Goal: Task Accomplishment & Management: Complete application form

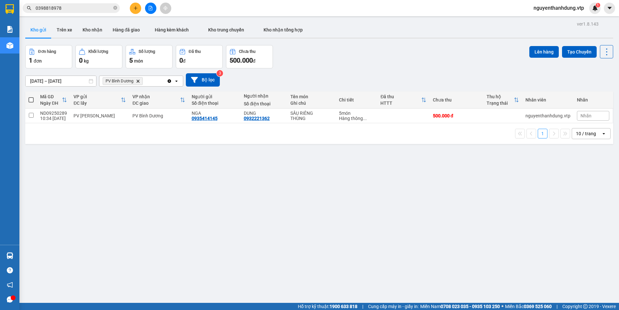
click at [157, 83] on div "PV Bình [PERSON_NAME]" at bounding box center [132, 81] width 67 height 10
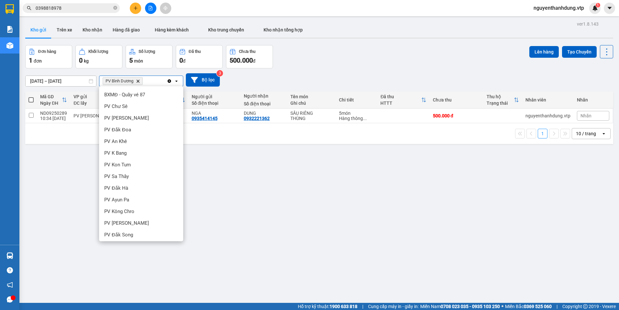
scroll to position [176, 0]
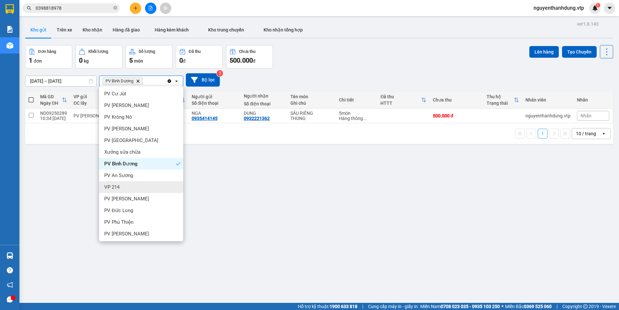
click at [125, 185] on div "VP 214" at bounding box center [141, 187] width 84 height 12
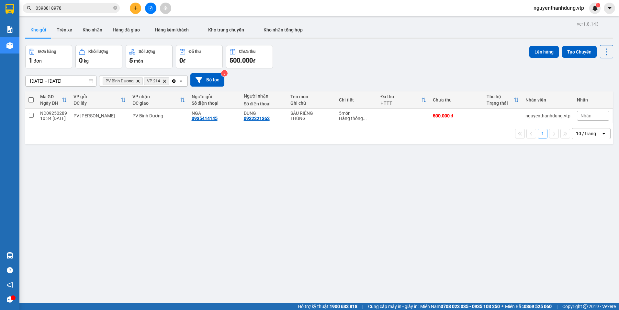
click at [136, 6] on icon "plus" at bounding box center [135, 8] width 5 height 5
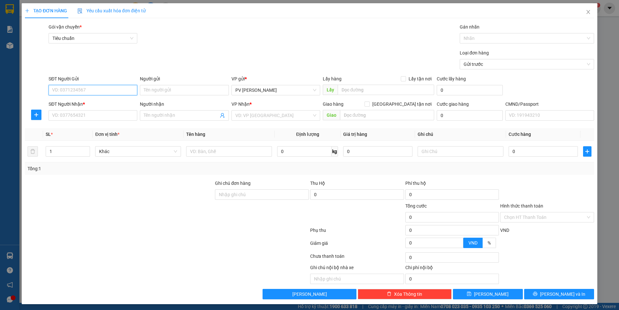
click at [97, 92] on input "SĐT Người Gửi" at bounding box center [93, 90] width 89 height 10
type input "0378228474"
click at [74, 103] on div "0378228474" at bounding box center [92, 102] width 80 height 7
type input "0388054748"
type input "mạnh"
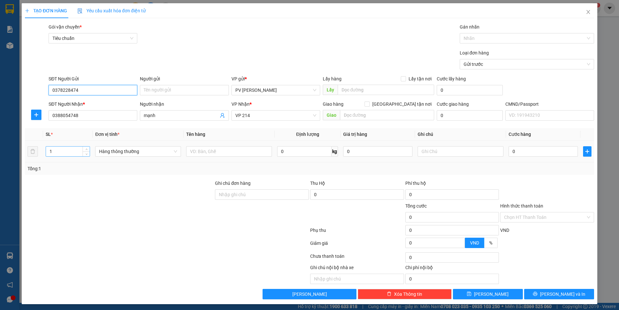
type input "0378228474"
drag, startPoint x: 54, startPoint y: 152, endPoint x: 24, endPoint y: 170, distance: 35.3
click at [24, 170] on div "TẠO ĐƠN HÀNG Yêu cầu xuất hóa đơn điện tử Transit Pickup Surcharge Ids Transit …" at bounding box center [310, 153] width 576 height 301
type input "2"
click at [243, 149] on input "text" at bounding box center [229, 151] width 86 height 10
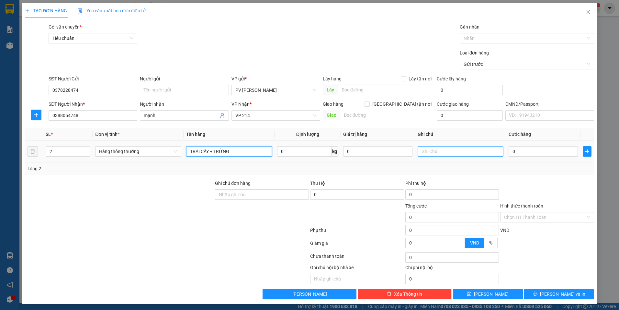
type input "TRÁI CÂY + TRỨNG"
click at [462, 152] on input "text" at bounding box center [461, 151] width 86 height 10
type input "1 BAO + 1 THÙNG XỐP"
click at [551, 153] on input "0" at bounding box center [543, 151] width 69 height 10
type input "8"
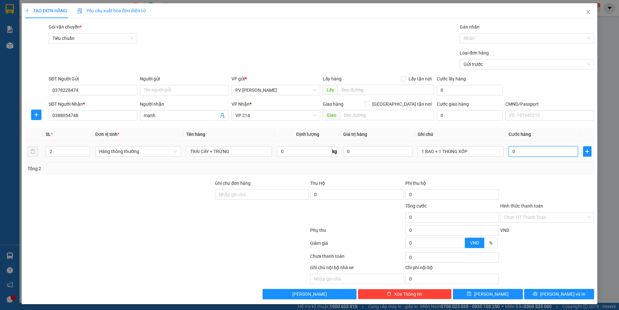
type input "8"
type input "80"
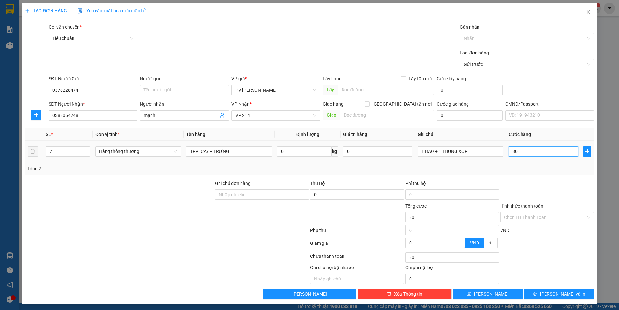
type input "800"
type input "8.000"
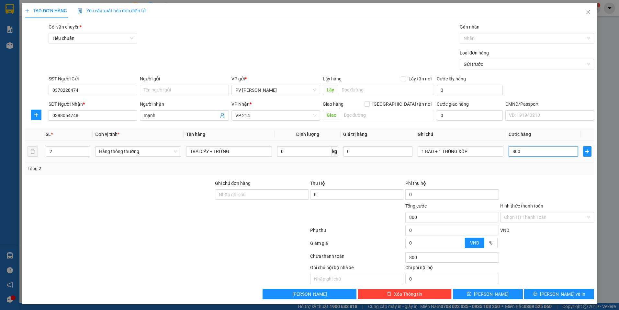
type input "8.000"
type input "80.000"
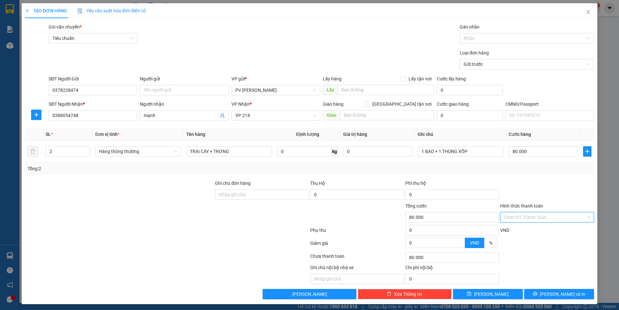
click at [515, 214] on input "Hình thức thanh toán" at bounding box center [545, 217] width 82 height 10
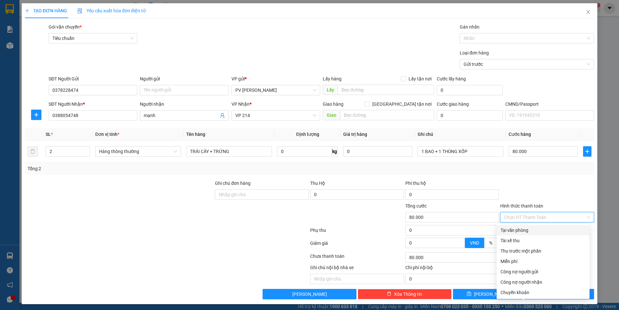
click at [532, 229] on div "Tại văn phòng" at bounding box center [543, 229] width 85 height 7
type input "0"
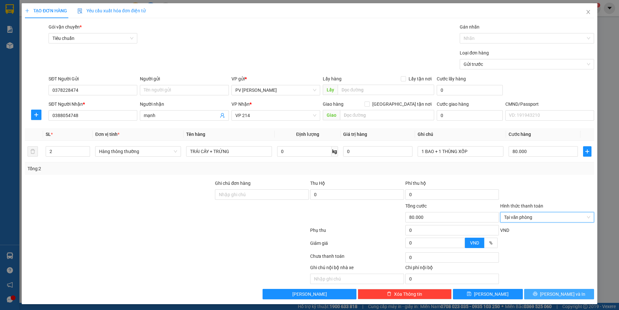
click at [566, 291] on span "[PERSON_NAME] và In" at bounding box center [562, 293] width 45 height 7
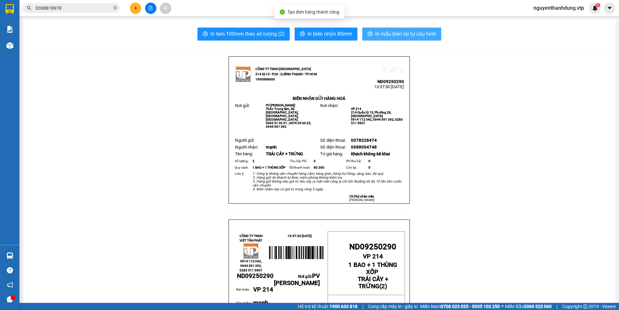
click at [400, 40] on button "In mẫu biên lai tự cấu hình" at bounding box center [401, 34] width 79 height 13
